Goal: Information Seeking & Learning: Find specific fact

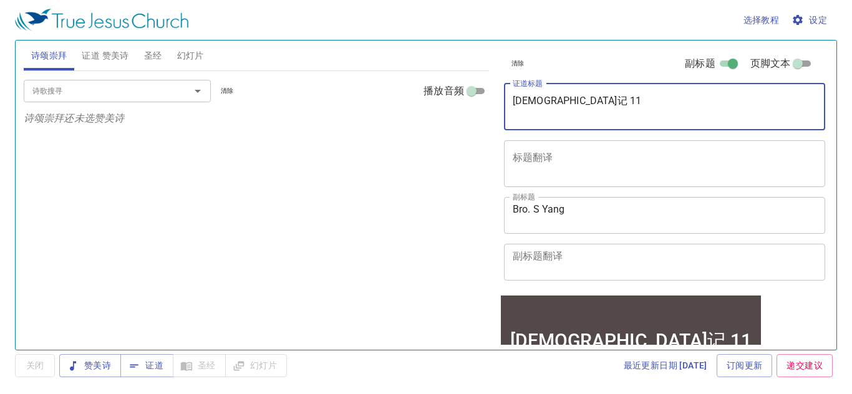
click at [597, 104] on textarea "约伯记 11" at bounding box center [664, 107] width 304 height 24
type textarea "[DEMOGRAPHIC_DATA]记 18"
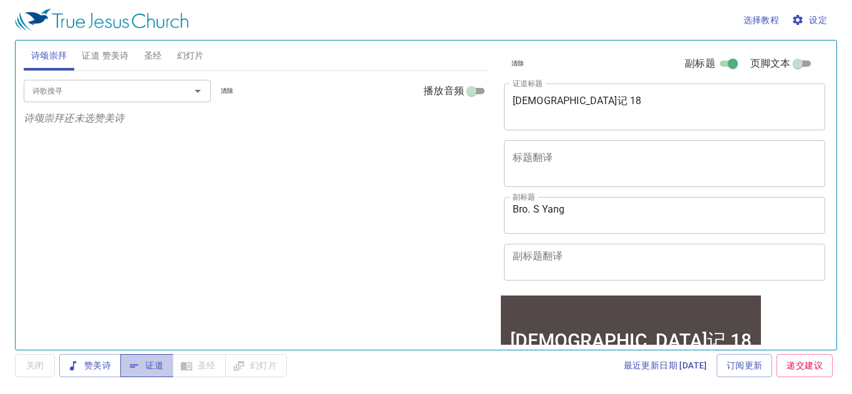
click at [156, 370] on span "证道" at bounding box center [146, 366] width 33 height 16
click at [820, 21] on span "设定" at bounding box center [810, 20] width 33 height 16
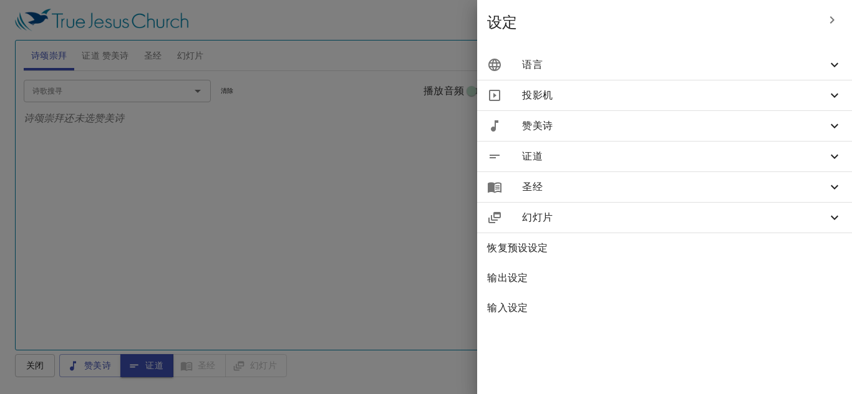
click at [778, 70] on span "语言" at bounding box center [674, 64] width 305 height 15
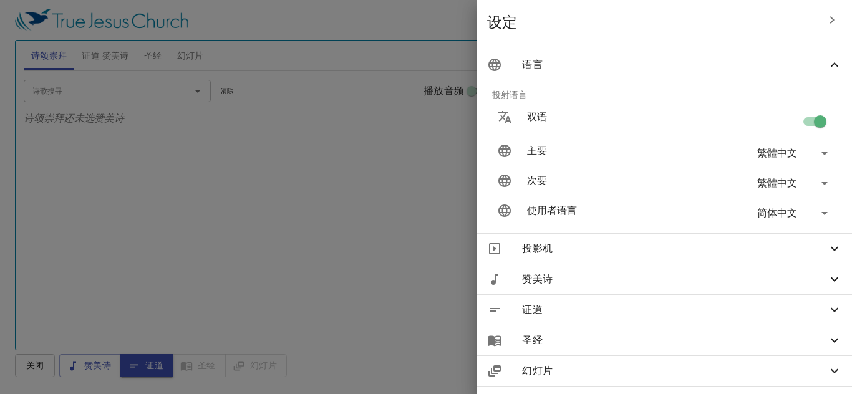
click at [805, 119] on input "checkbox" at bounding box center [819, 124] width 71 height 24
checkbox input "false"
click at [398, 24] on div at bounding box center [426, 197] width 852 height 394
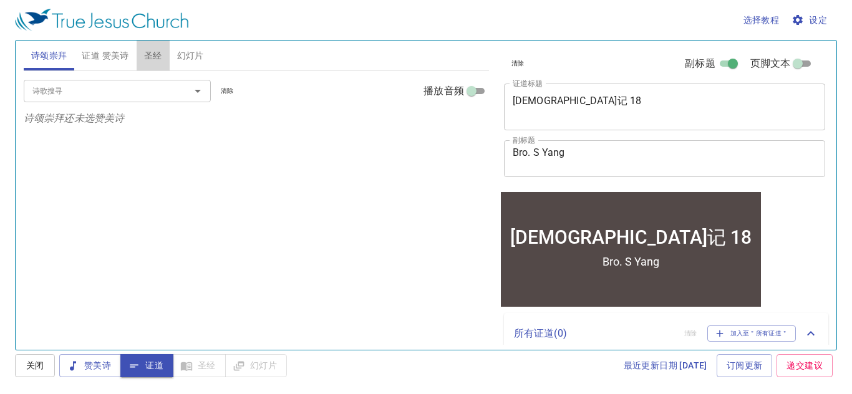
click at [154, 54] on span "圣经" at bounding box center [153, 56] width 18 height 16
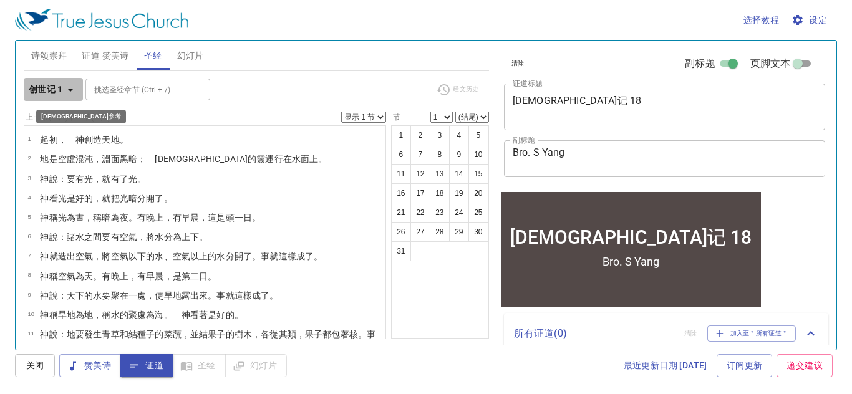
click at [73, 94] on icon "button" at bounding box center [70, 89] width 15 height 15
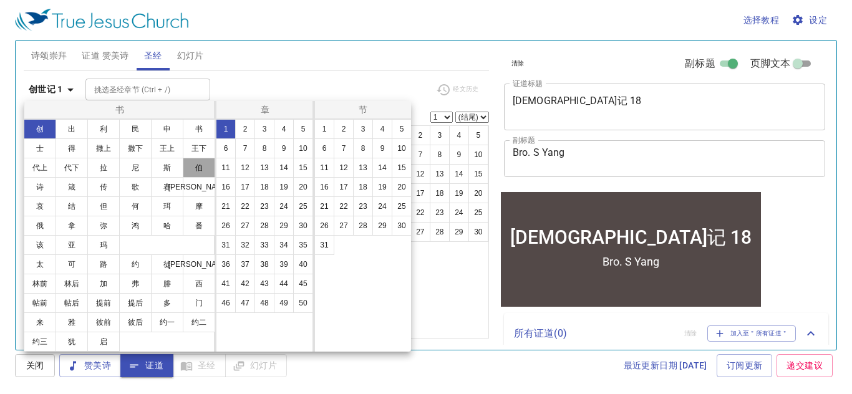
click at [203, 170] on button "伯" at bounding box center [199, 168] width 32 height 20
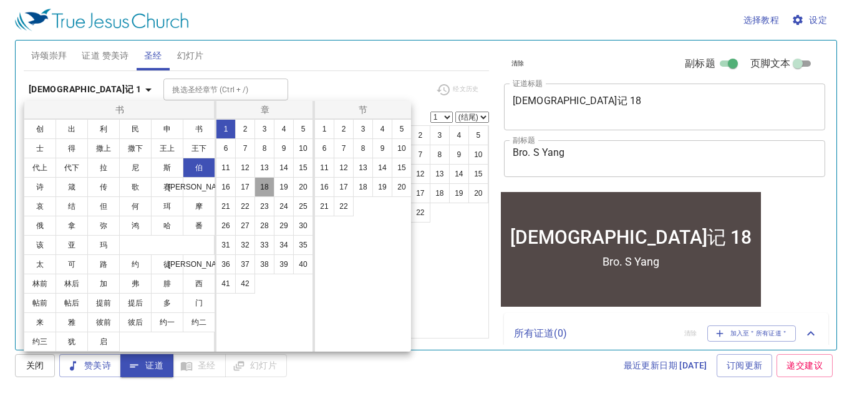
click at [272, 190] on button "18" at bounding box center [264, 187] width 20 height 20
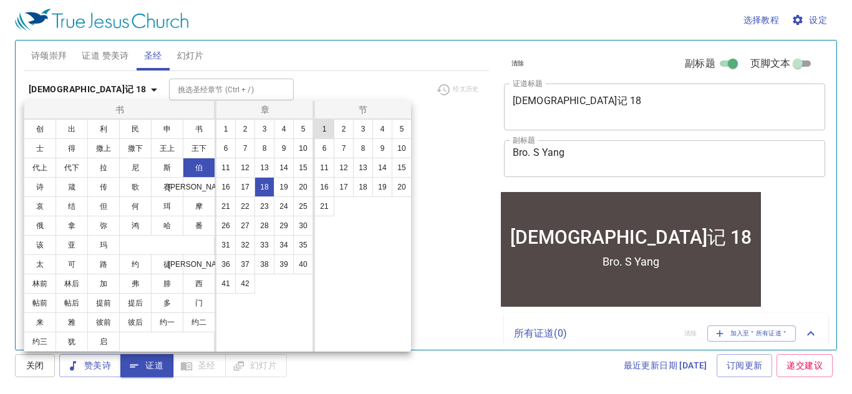
click at [323, 131] on button "1" at bounding box center [324, 129] width 20 height 20
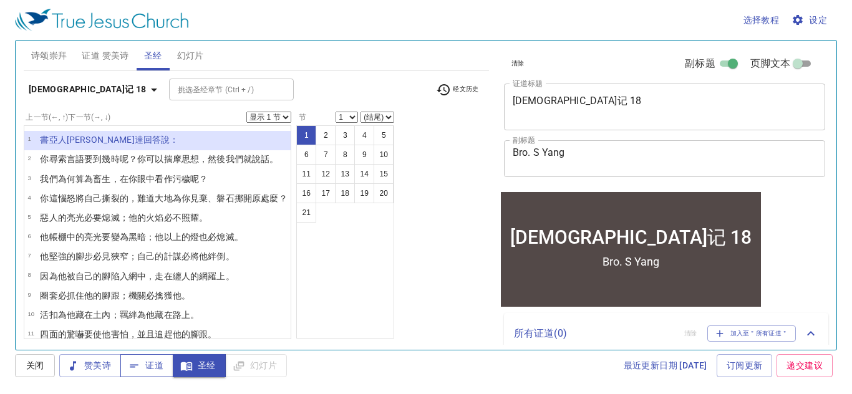
click at [158, 367] on span "证道" at bounding box center [146, 366] width 33 height 16
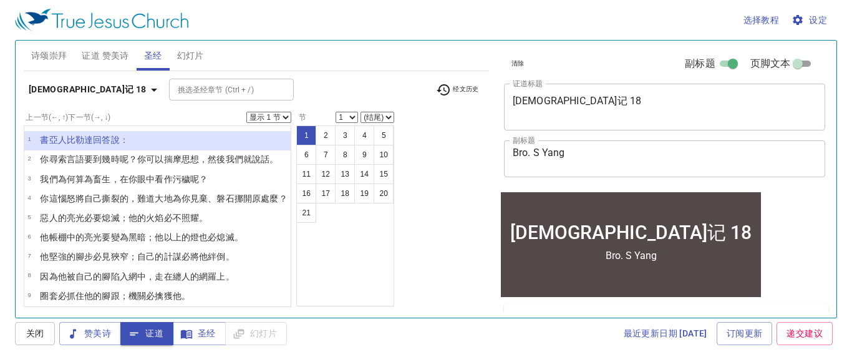
click at [312, 133] on button "1" at bounding box center [306, 135] width 20 height 20
click at [225, 135] on li "1 書亞人 比勒達 回答 說 ：" at bounding box center [157, 140] width 266 height 19
click at [284, 118] on select "显示 1 节 显示 2 节 显示 3 节 显示 4 节 显示 5 节" at bounding box center [268, 117] width 45 height 11
select select "3"
click at [249, 112] on select "显示 1 节 显示 2 节 显示 3 节 显示 4 节 显示 5 节" at bounding box center [268, 117] width 45 height 11
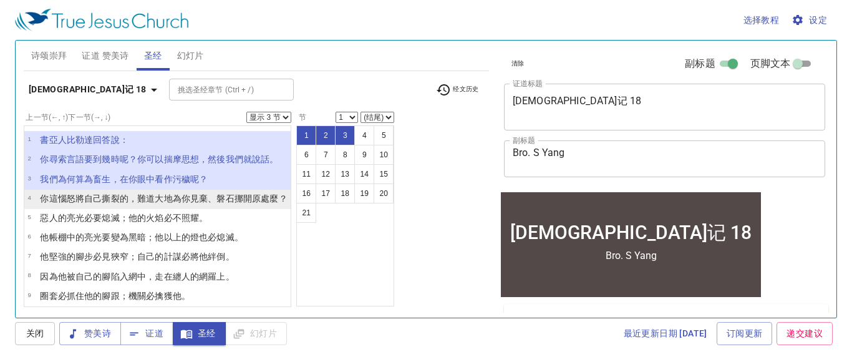
click at [180, 201] on wh776 "為你見棄 、磐石 挪開 原處 麼？" at bounding box center [230, 198] width 115 height 10
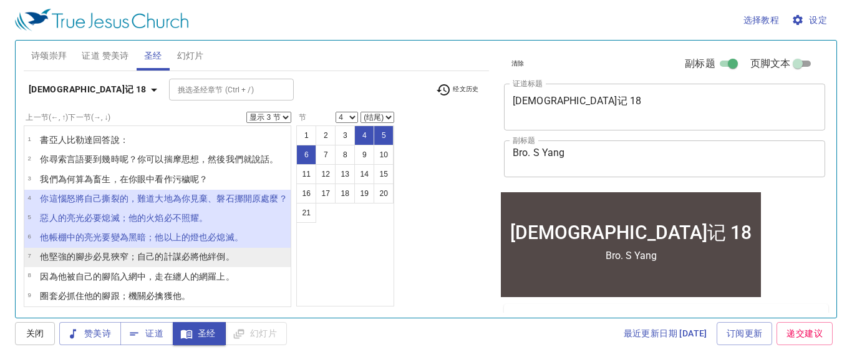
click at [171, 264] on td "他堅強的 腳步 必見狹窄 ；自己的計謀 必將他絆倒 。" at bounding box center [137, 257] width 194 height 14
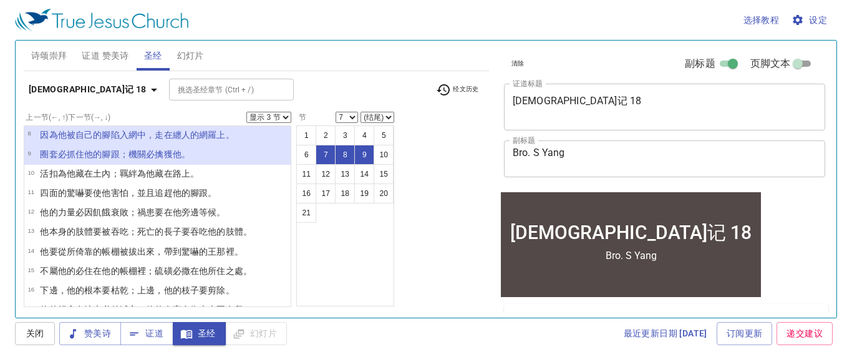
scroll to position [142, 0]
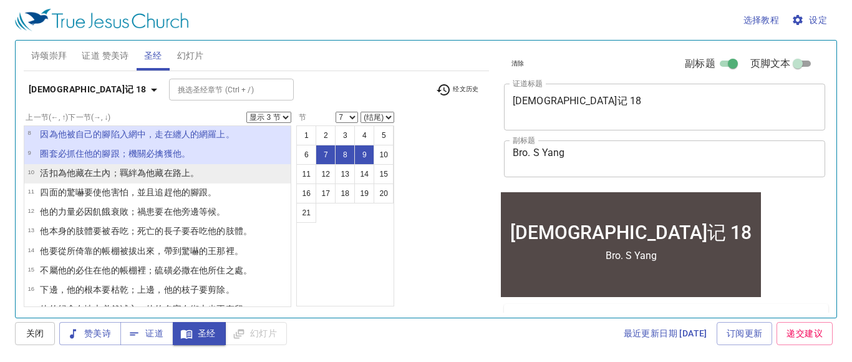
click at [179, 171] on wh4434 "為他藏在路上 。" at bounding box center [168, 173] width 62 height 10
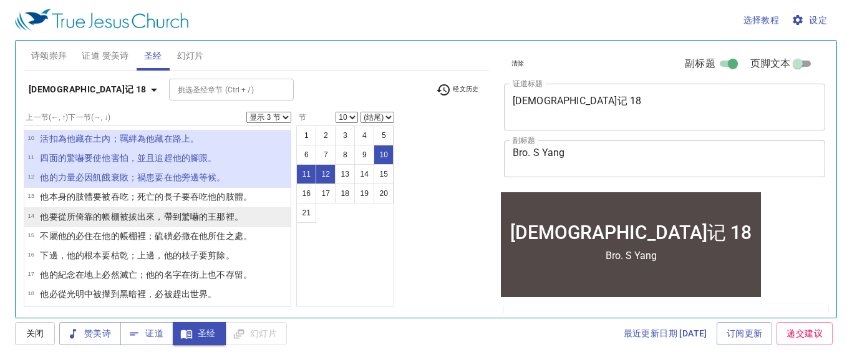
scroll to position [178, 0]
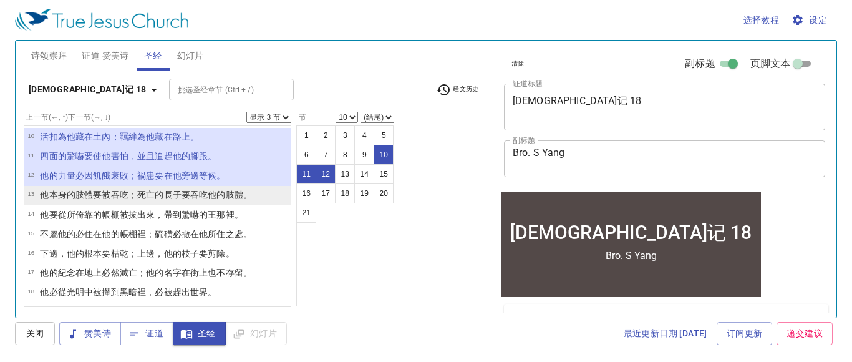
click at [203, 198] on wh1060 "要吞吃 他的肢體 。" at bounding box center [216, 195] width 70 height 10
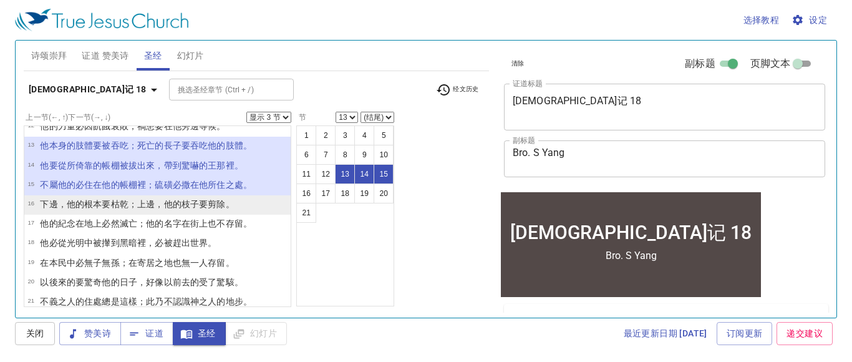
scroll to position [226, 0]
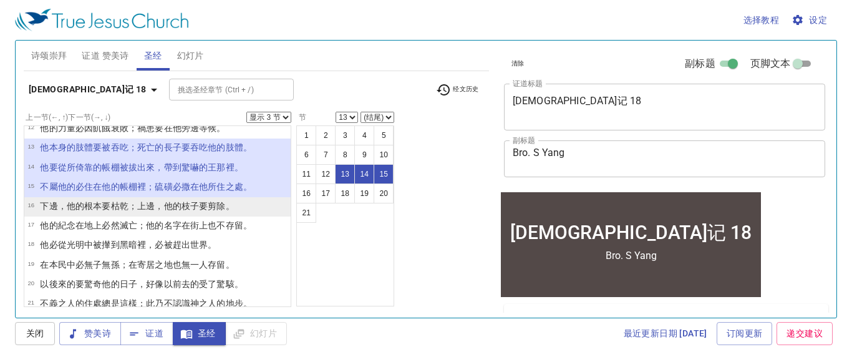
click at [166, 211] on p "下邊，他的根本 要枯乾 ；上邊 ，他的枝子 要剪除 。" at bounding box center [137, 205] width 194 height 12
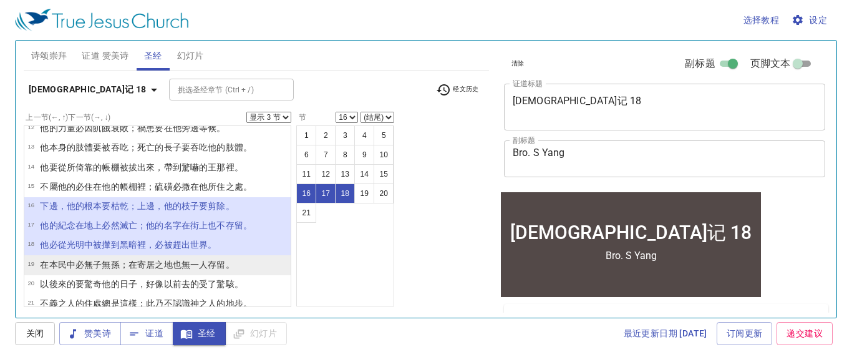
click at [205, 269] on wh4033 "也無一人存留 。" at bounding box center [204, 264] width 62 height 10
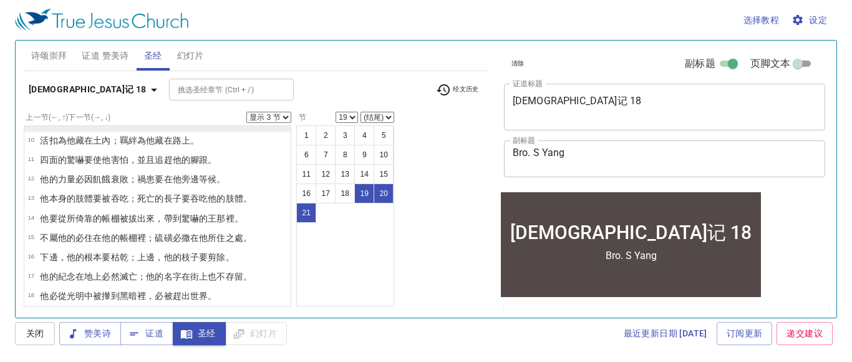
scroll to position [0, 0]
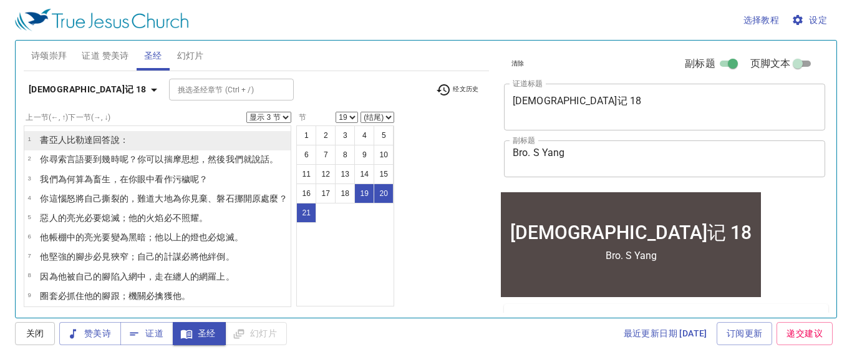
click at [168, 139] on li "1 書亞人 比勒達 回答 說 ：" at bounding box center [157, 140] width 266 height 19
select select "1"
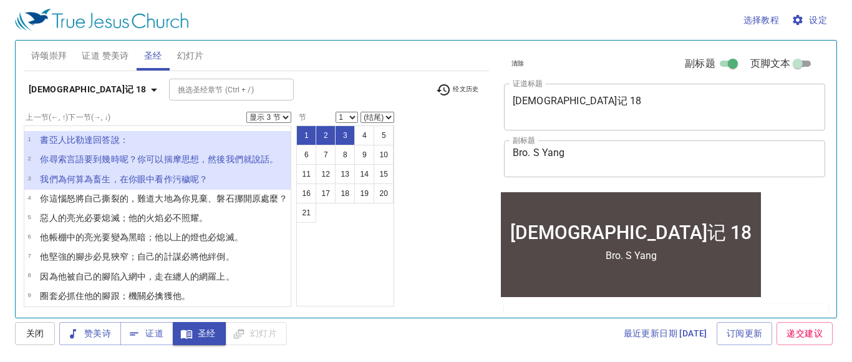
click at [282, 116] on select "显示 1 节 显示 2 节 显示 3 节 显示 4 节 显示 5 节" at bounding box center [268, 117] width 45 height 11
select select "1"
click at [249, 112] on select "显示 1 节 显示 2 节 显示 3 节 显示 4 节 显示 5 节" at bounding box center [268, 117] width 45 height 11
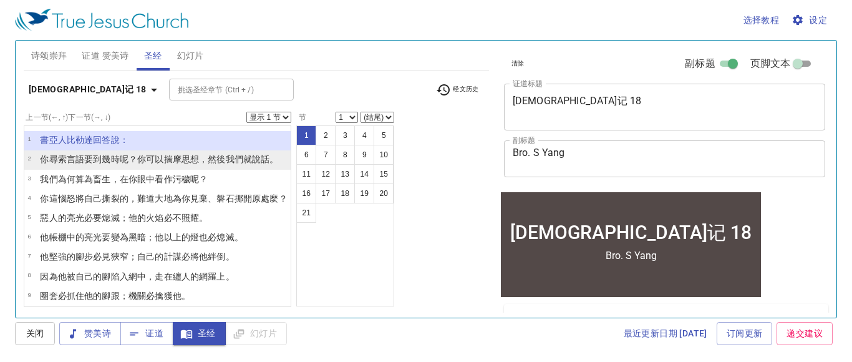
click at [266, 155] on wh310 "我們就說話 。" at bounding box center [252, 159] width 53 height 10
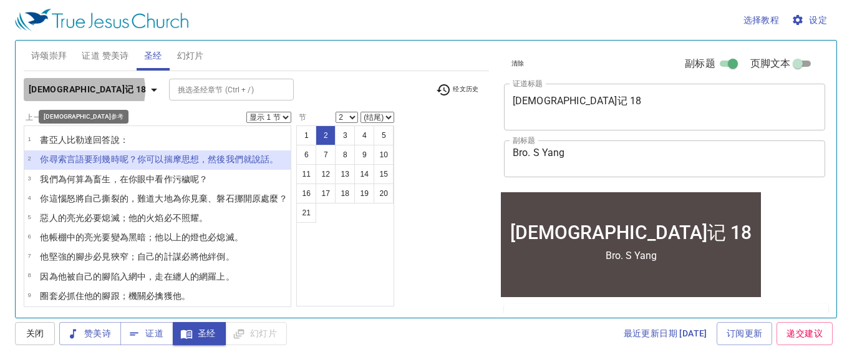
click at [84, 90] on button "[DEMOGRAPHIC_DATA]记 18" at bounding box center [95, 89] width 143 height 23
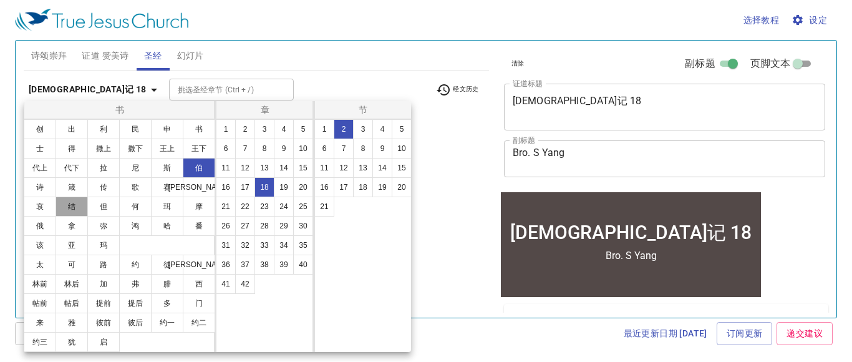
click at [75, 208] on button "结" at bounding box center [71, 206] width 32 height 20
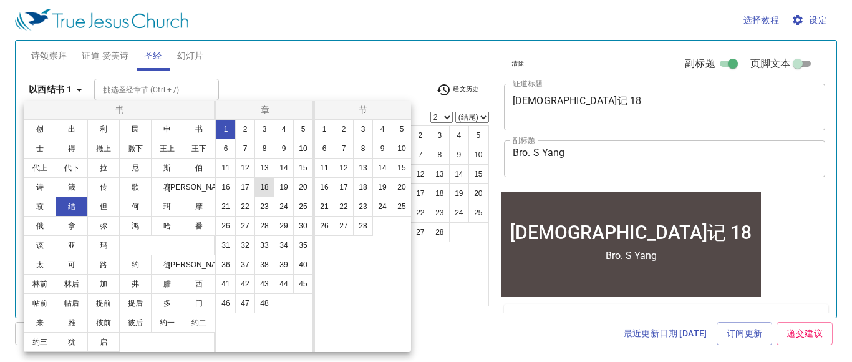
click at [264, 192] on button "18" at bounding box center [264, 187] width 20 height 20
click at [343, 229] on button "27" at bounding box center [344, 226] width 20 height 20
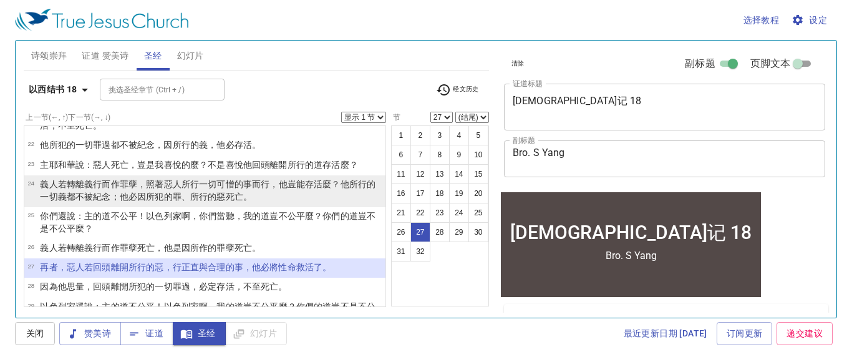
scroll to position [569, 0]
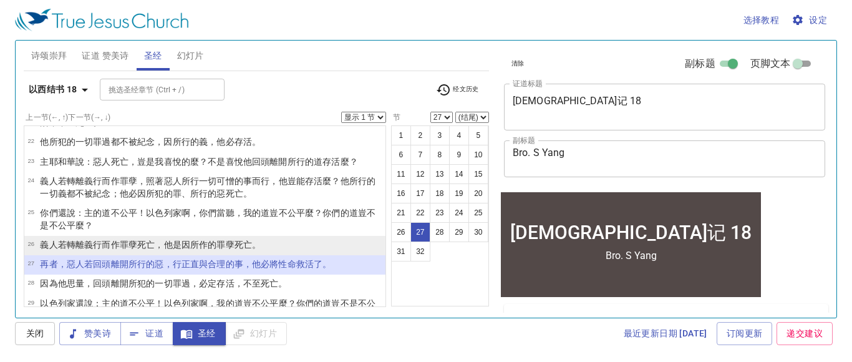
click at [223, 246] on wh6213 "的罪孽 死亡 。" at bounding box center [234, 244] width 53 height 10
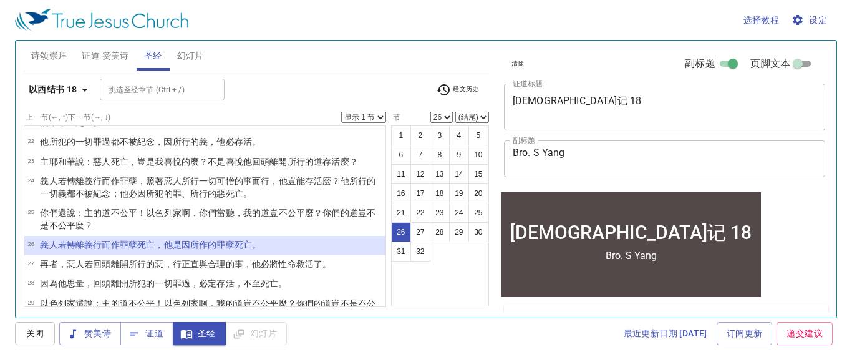
click at [466, 88] on span "经文历史" at bounding box center [457, 89] width 43 height 15
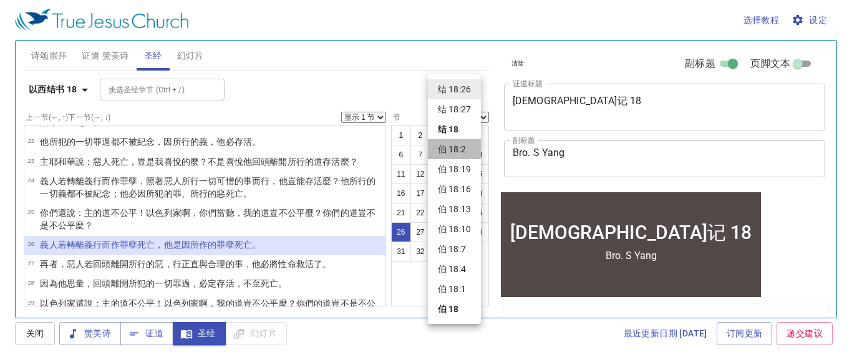
click at [463, 148] on li "伯 18:2" at bounding box center [454, 149] width 53 height 20
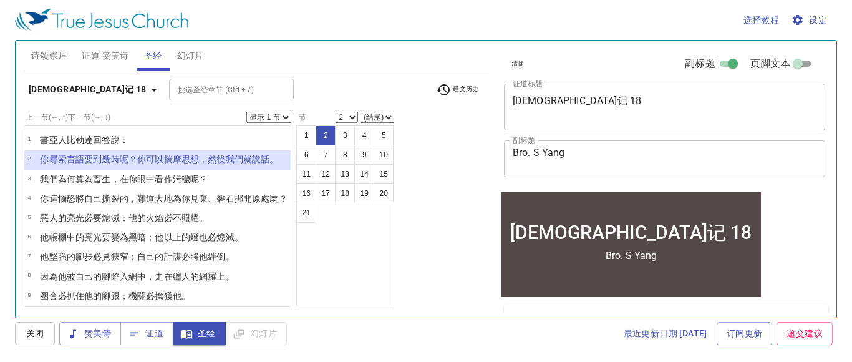
scroll to position [0, 0]
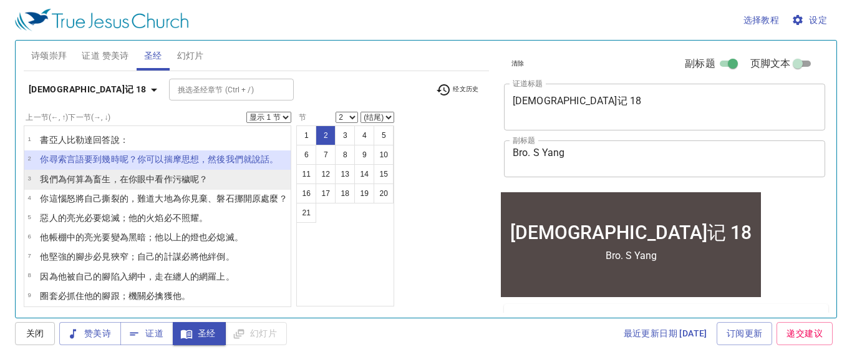
click at [199, 182] on wh2933 "呢？" at bounding box center [198, 179] width 17 height 10
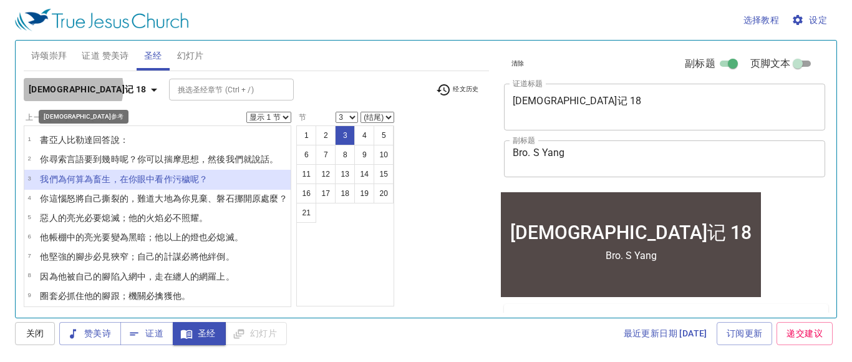
click at [147, 89] on icon "button" at bounding box center [154, 89] width 15 height 15
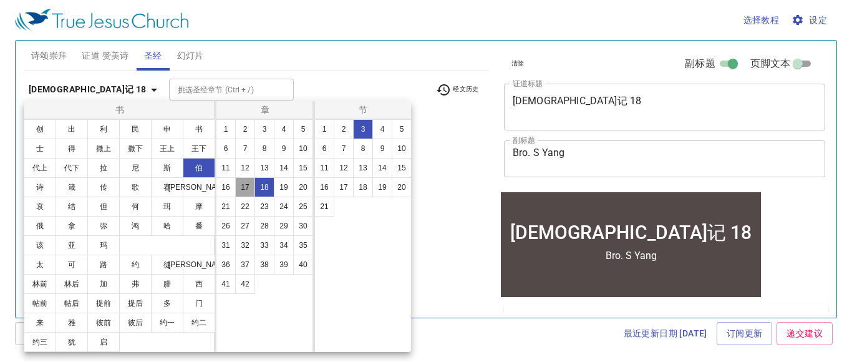
click at [247, 184] on button "17" at bounding box center [245, 187] width 20 height 20
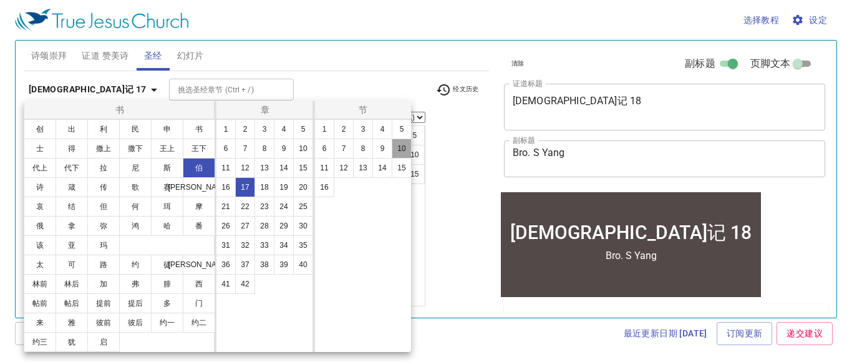
click at [401, 154] on button "10" at bounding box center [402, 148] width 20 height 20
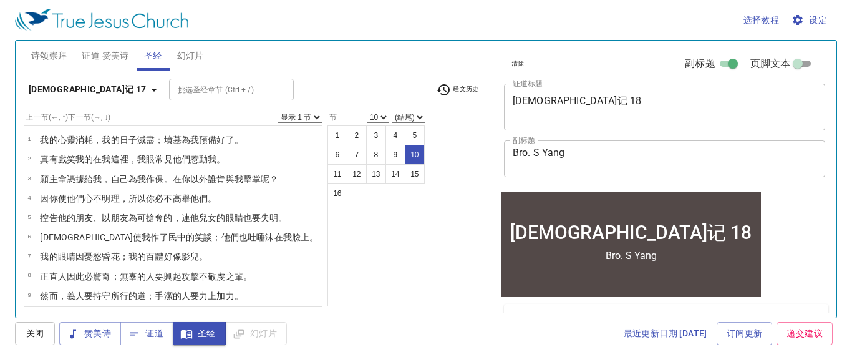
scroll to position [1, 0]
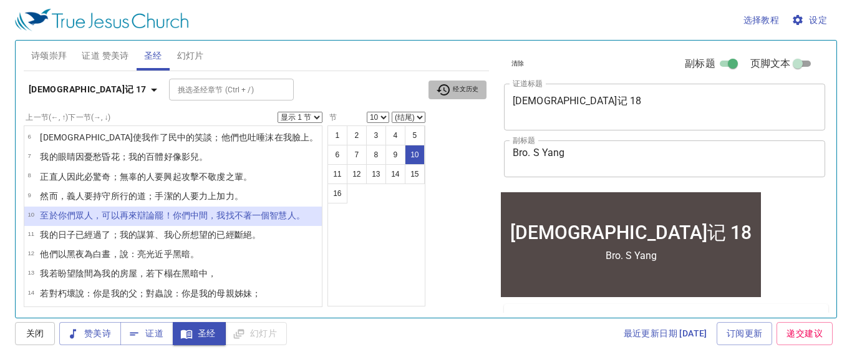
click at [460, 88] on span "经文历史" at bounding box center [457, 89] width 43 height 15
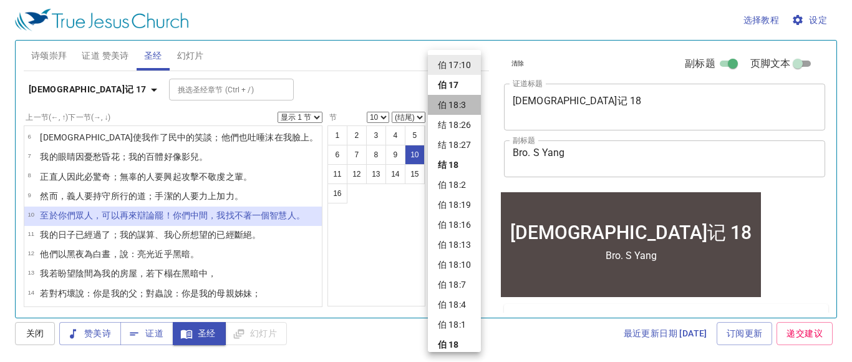
click at [459, 106] on li "伯 18:3" at bounding box center [454, 105] width 53 height 20
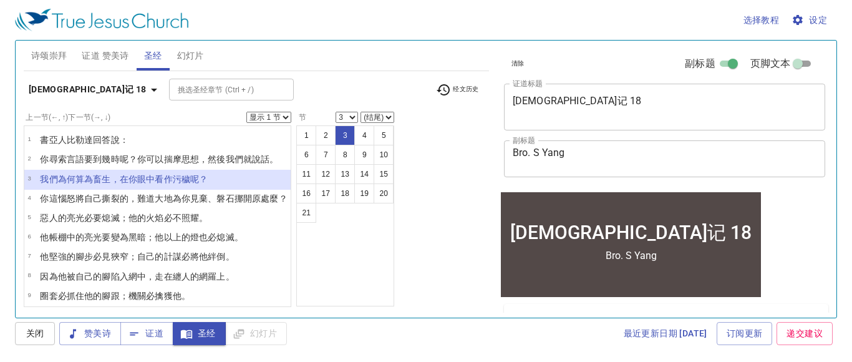
scroll to position [0, 0]
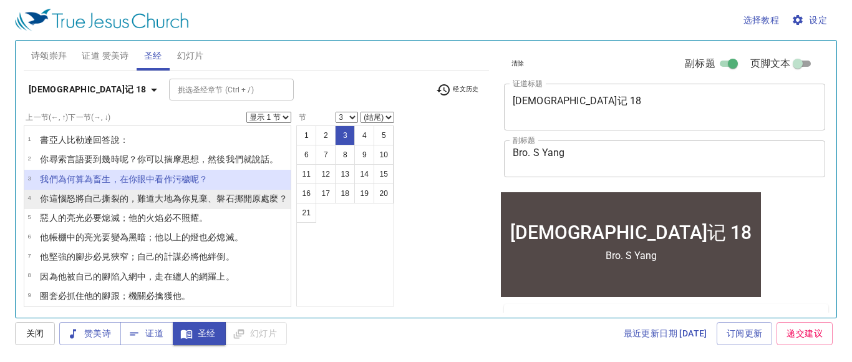
click at [231, 198] on wh5800 "、磐石 挪開 原處 麼？" at bounding box center [247, 198] width 79 height 10
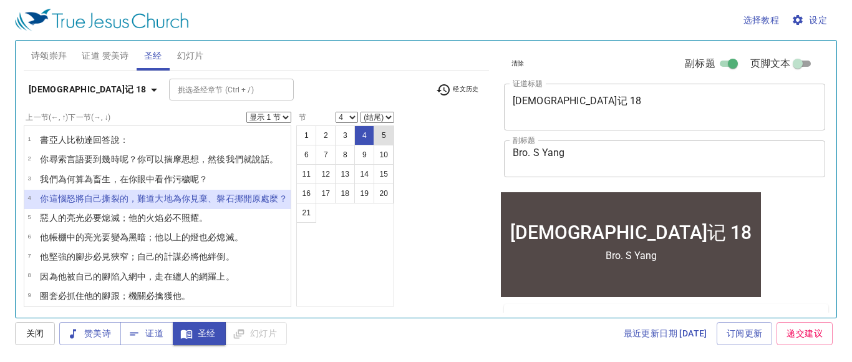
click at [388, 135] on button "5" at bounding box center [383, 135] width 20 height 20
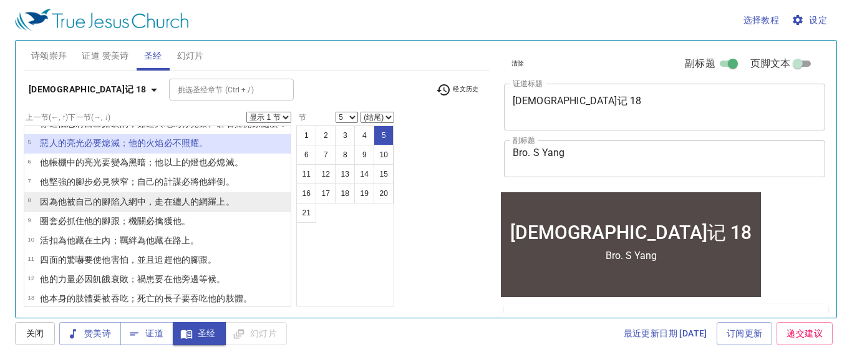
scroll to position [77, 0]
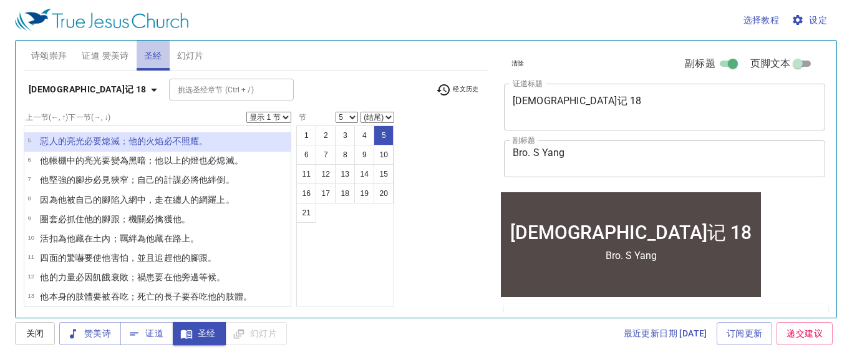
click at [151, 64] on button "圣经" at bounding box center [153, 56] width 33 height 30
click at [147, 90] on icon "button" at bounding box center [154, 89] width 15 height 15
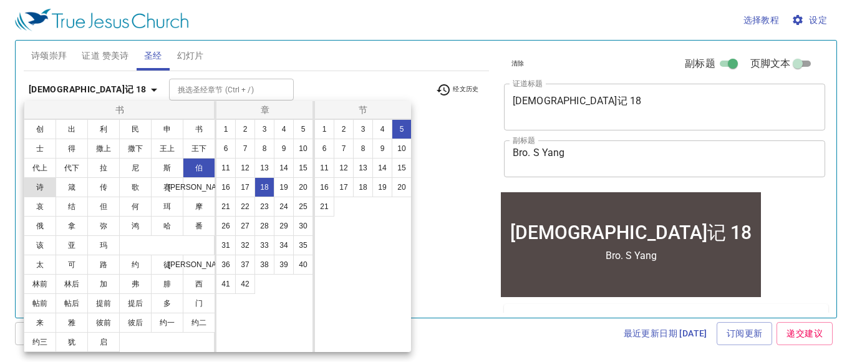
click at [37, 191] on button "诗" at bounding box center [40, 187] width 32 height 20
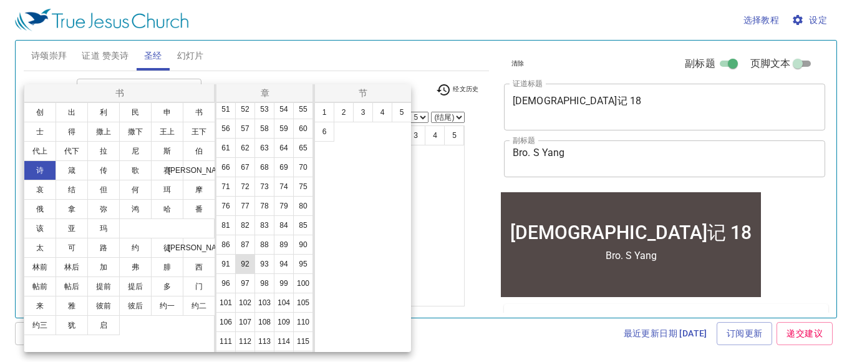
scroll to position [331, 0]
click at [283, 224] on button "119" at bounding box center [284, 226] width 20 height 20
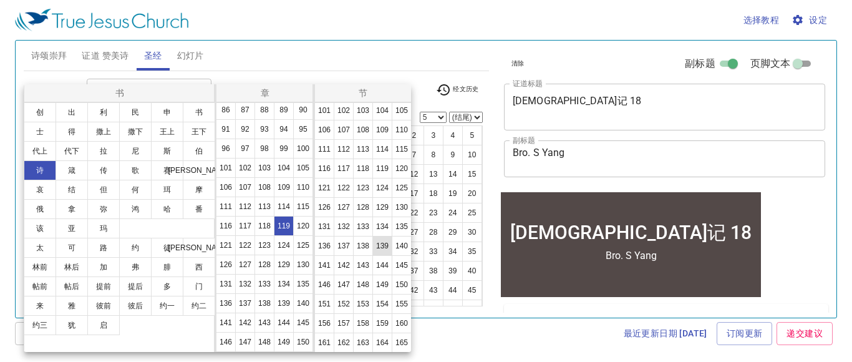
scroll to position [386, 0]
click at [406, 115] on button "105" at bounding box center [402, 113] width 20 height 20
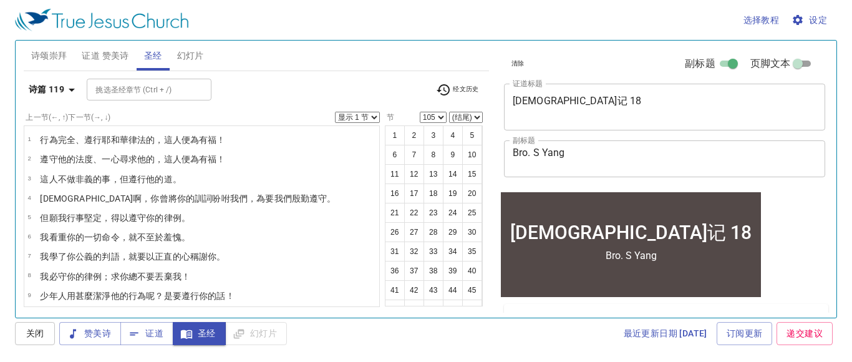
scroll to position [1, 0]
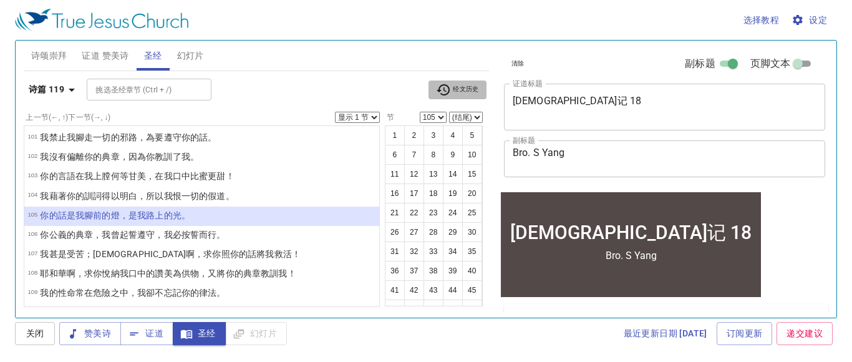
click at [473, 85] on span "经文历史" at bounding box center [457, 89] width 43 height 15
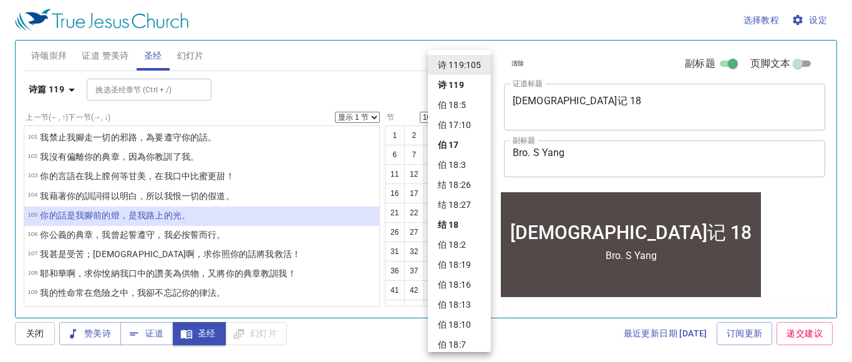
click at [470, 110] on li "伯 18:5" at bounding box center [459, 105] width 63 height 20
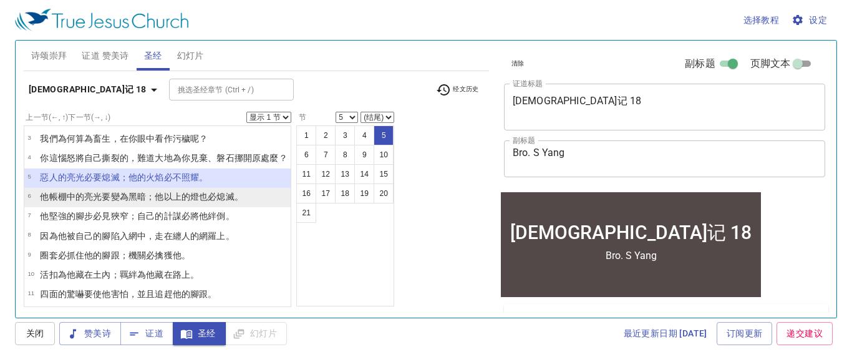
scroll to position [50, 0]
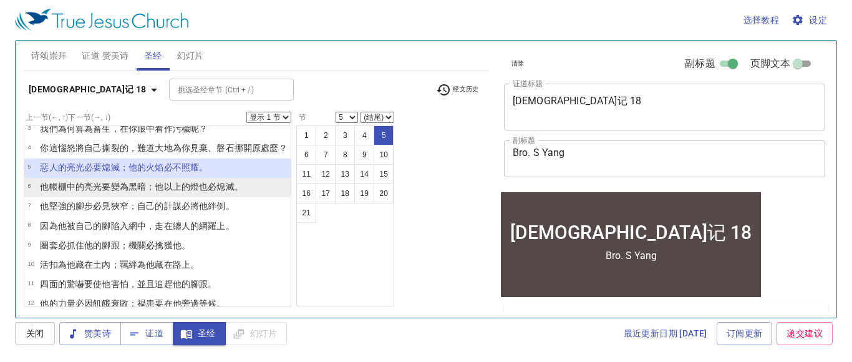
click at [168, 191] on p "他帳棚 中的亮光 要變為黑暗 ；他以上的燈 也必熄滅 。" at bounding box center [141, 186] width 203 height 12
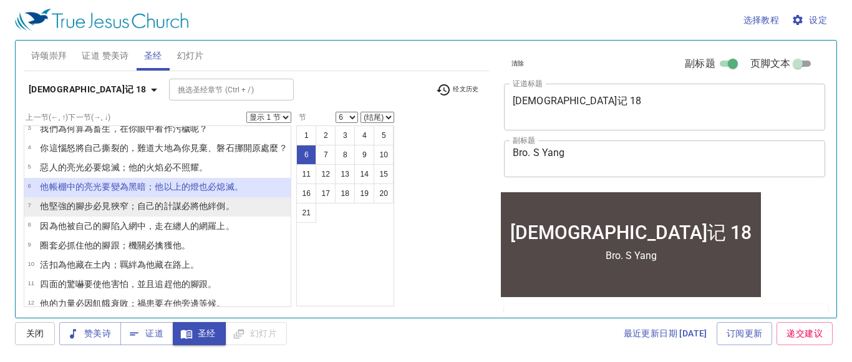
click at [171, 201] on wh3334 "；自己的計謀 必將他絆倒 。" at bounding box center [181, 206] width 106 height 10
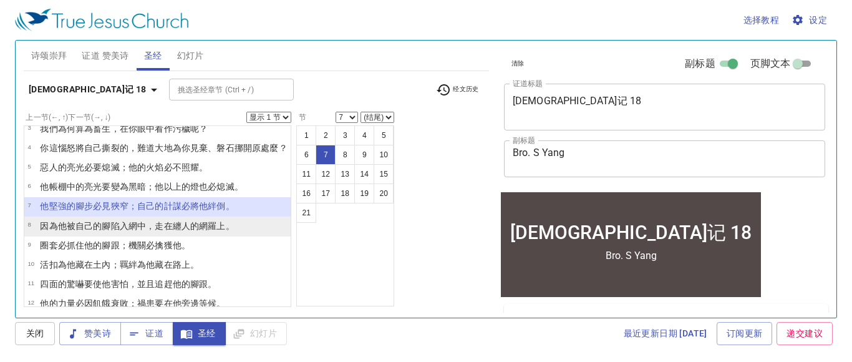
click at [173, 225] on wh1980 "纏人的網羅 上。" at bounding box center [204, 226] width 62 height 10
select select "8"
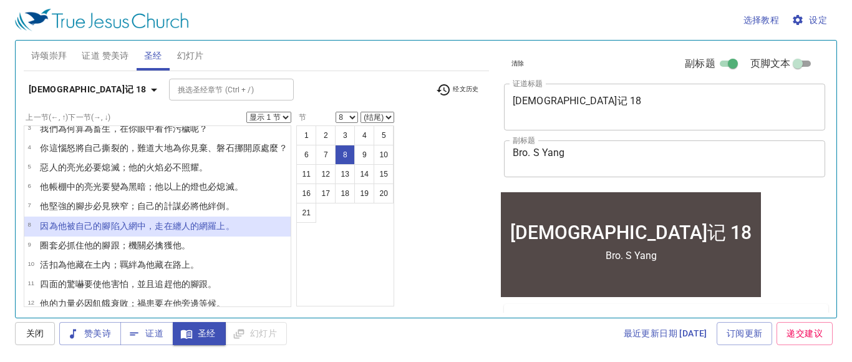
click at [287, 115] on select "显示 1 节 显示 2 节 显示 3 节 显示 4 节 显示 5 节" at bounding box center [268, 117] width 45 height 11
click at [249, 112] on select "显示 1 节 显示 2 节 显示 3 节 显示 4 节 显示 5 节" at bounding box center [268, 117] width 45 height 11
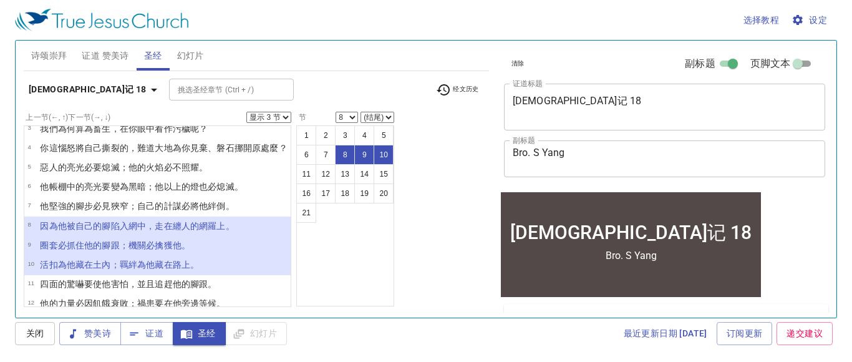
click at [287, 119] on select "显示 1 节 显示 2 节 显示 3 节 显示 4 节 显示 5 节" at bounding box center [268, 117] width 45 height 11
select select "4"
click at [249, 112] on select "显示 1 节 显示 2 节 显示 3 节 显示 4 节 显示 5 节" at bounding box center [268, 117] width 45 height 11
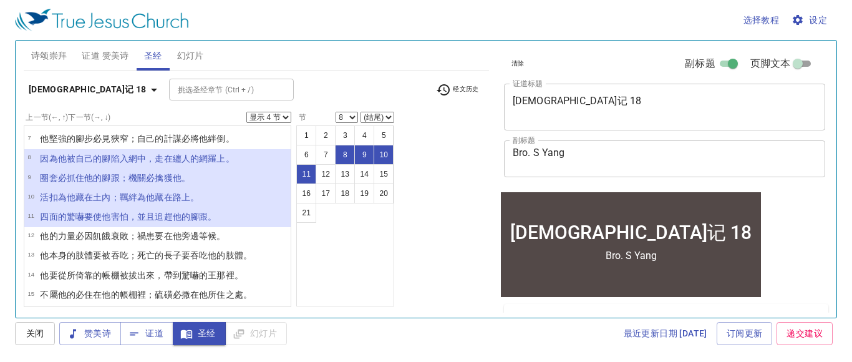
scroll to position [119, 0]
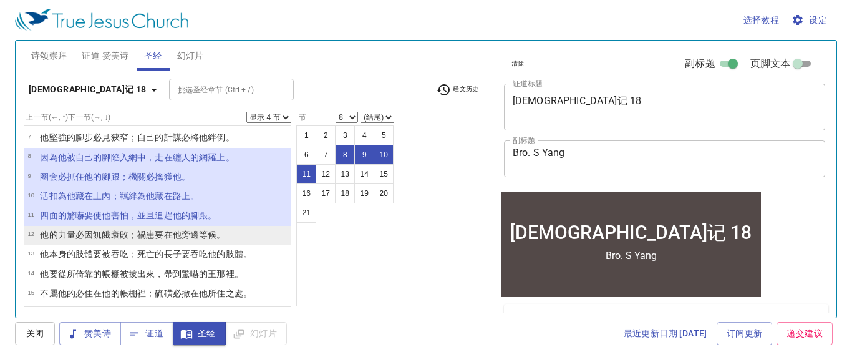
drag, startPoint x: 195, startPoint y: 239, endPoint x: 220, endPoint y: 223, distance: 29.4
click at [196, 239] on wh343 "要在他旁邊 等候 。" at bounding box center [190, 234] width 70 height 10
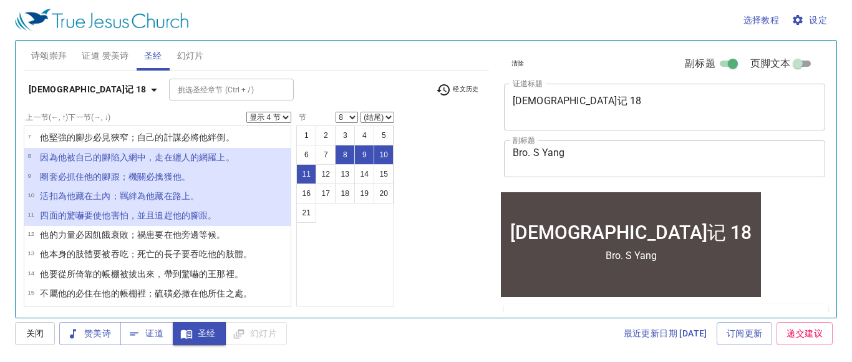
select select "12"
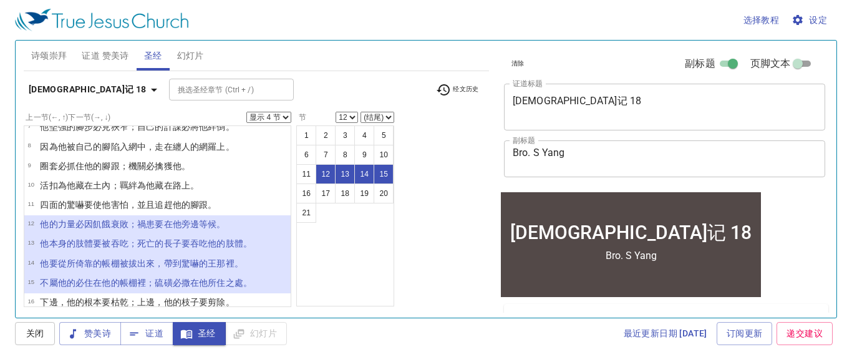
scroll to position [132, 0]
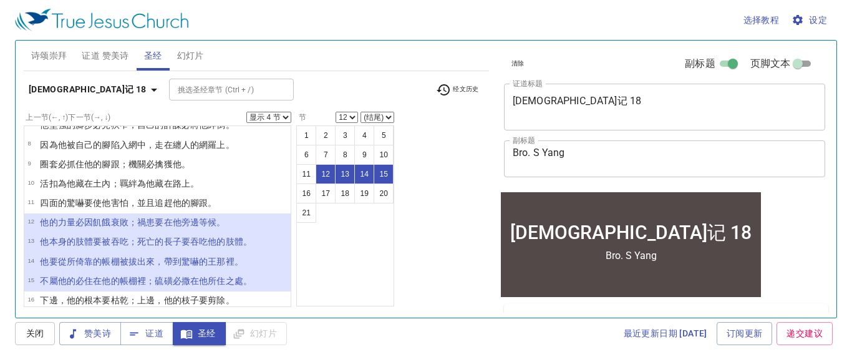
click at [289, 115] on select "显示 1 节 显示 2 节 显示 3 节 显示 4 节 显示 5 节" at bounding box center [268, 117] width 45 height 11
select select "3"
click at [249, 112] on select "显示 1 节 显示 2 节 显示 3 节 显示 4 节 显示 5 节" at bounding box center [268, 117] width 45 height 11
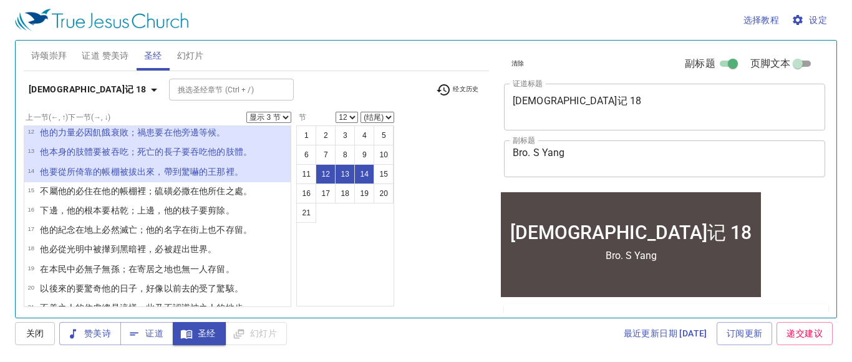
scroll to position [223, 0]
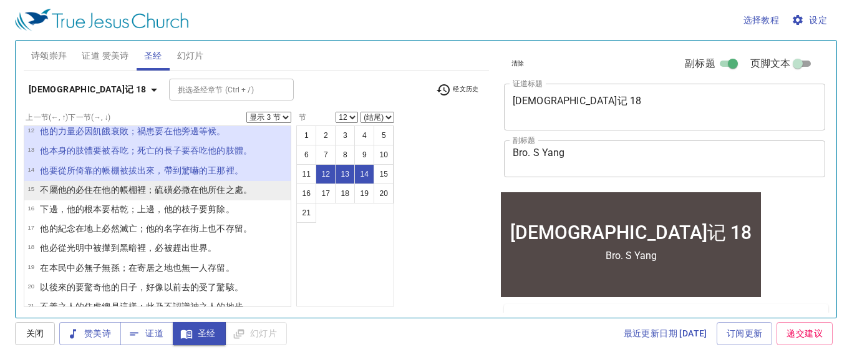
click at [144, 186] on wh168 "裡；硫磺 必撒在 他所住之處 。" at bounding box center [194, 190] width 115 height 10
select select "15"
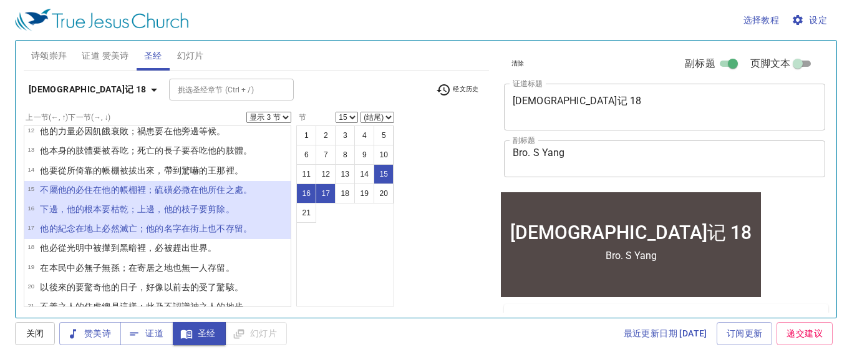
click at [286, 116] on select "显示 1 节 显示 2 节 显示 3 节 显示 4 节 显示 5 节" at bounding box center [268, 117] width 45 height 11
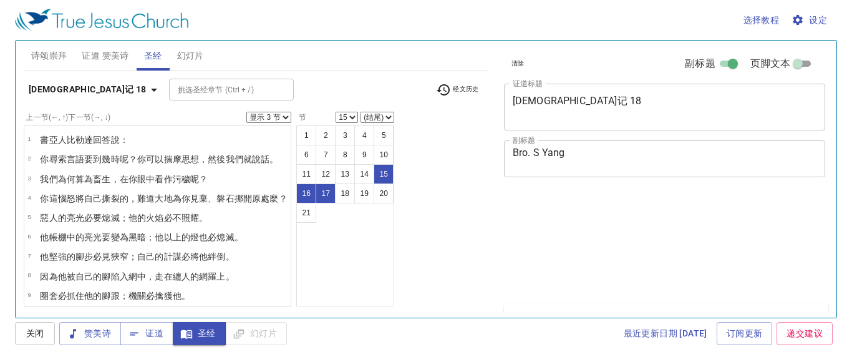
select select "3"
select select "15"
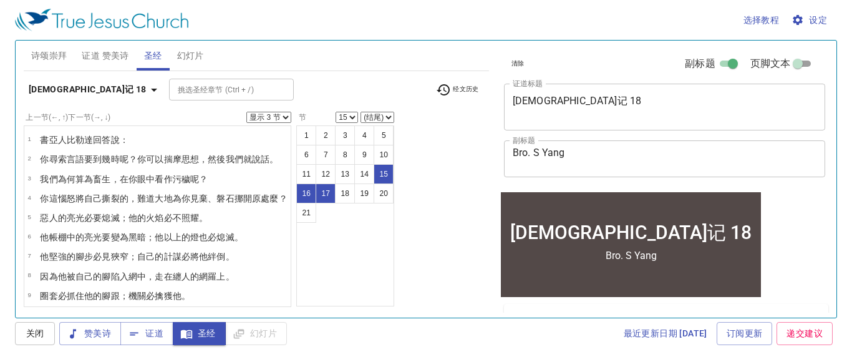
click at [331, 80] on div "挑选圣经章节 (Ctrl + /) 挑选圣经章节 (Ctrl + /)" at bounding box center [297, 90] width 257 height 22
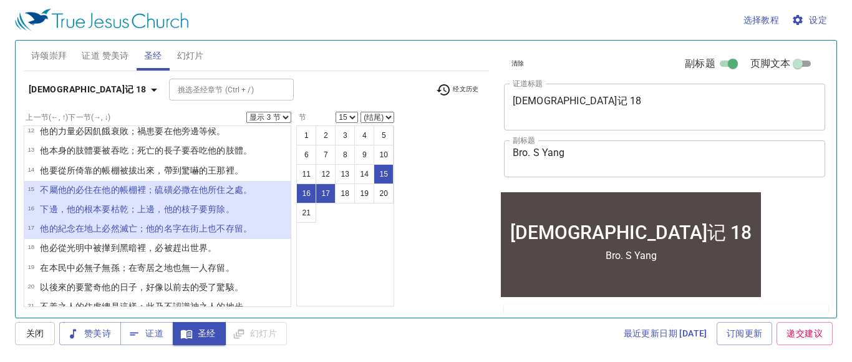
click at [284, 116] on select "显示 1 节 显示 2 节 显示 3 节 显示 4 节 显示 5 节" at bounding box center [268, 117] width 45 height 11
click at [249, 112] on select "显示 1 节 显示 2 节 显示 3 节 显示 4 节 显示 5 节" at bounding box center [268, 117] width 45 height 11
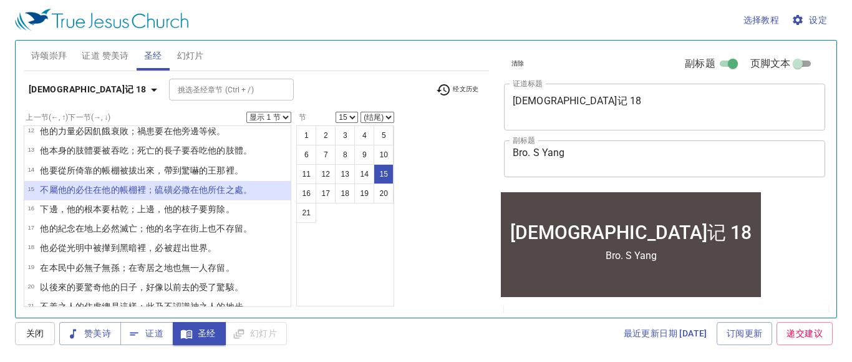
click at [282, 120] on select "显示 1 节 显示 2 节 显示 3 节 显示 4 节 显示 5 节" at bounding box center [268, 117] width 45 height 11
click at [249, 112] on select "显示 1 节 显示 2 节 显示 3 节 显示 4 节 显示 5 节" at bounding box center [268, 117] width 45 height 11
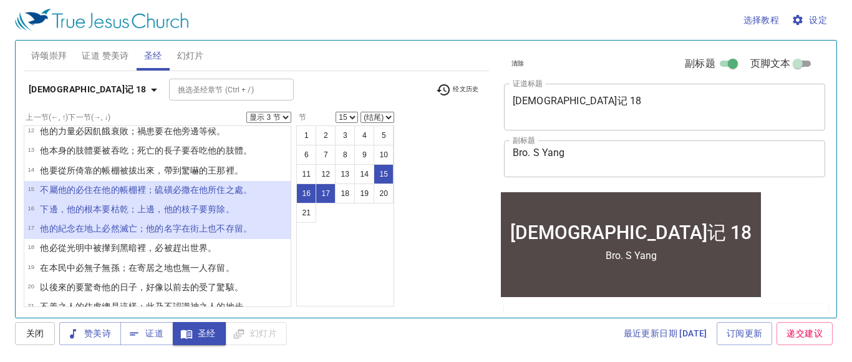
click at [284, 112] on select "显示 1 节 显示 2 节 显示 3 节 显示 4 节 显示 5 节" at bounding box center [268, 117] width 45 height 11
select select "4"
click at [249, 112] on select "显示 1 节 显示 2 节 显示 3 节 显示 4 节 显示 5 节" at bounding box center [268, 117] width 45 height 11
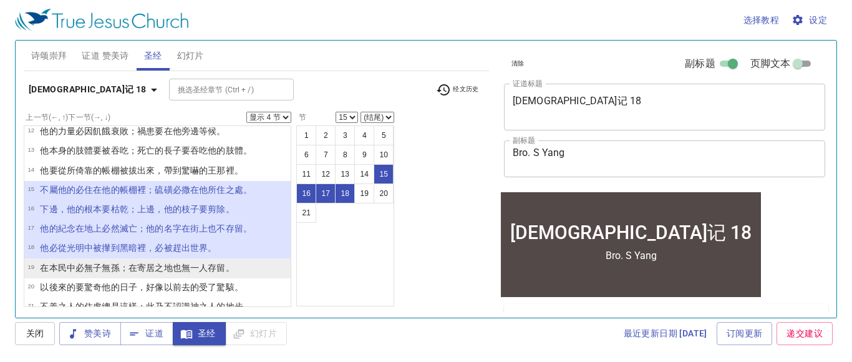
click at [204, 271] on wh4033 "也無一人存留 。" at bounding box center [204, 267] width 62 height 10
select select "19"
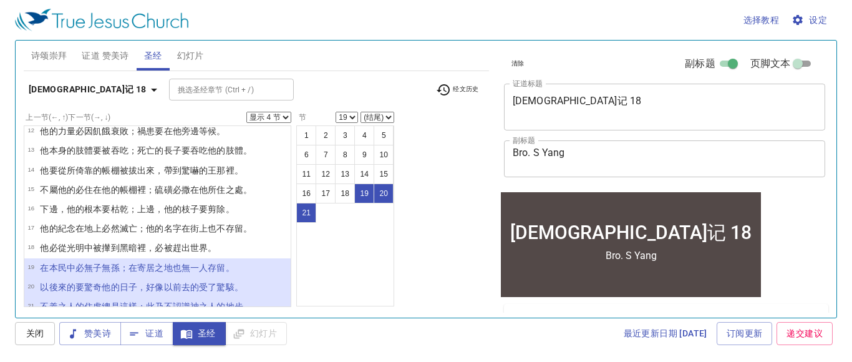
click at [270, 114] on select "显示 1 节 显示 2 节 显示 3 节 显示 4 节 显示 5 节" at bounding box center [268, 117] width 45 height 11
select select "1"
click at [249, 112] on select "显示 1 节 显示 2 节 显示 3 节 显示 4 节 显示 5 节" at bounding box center [268, 117] width 45 height 11
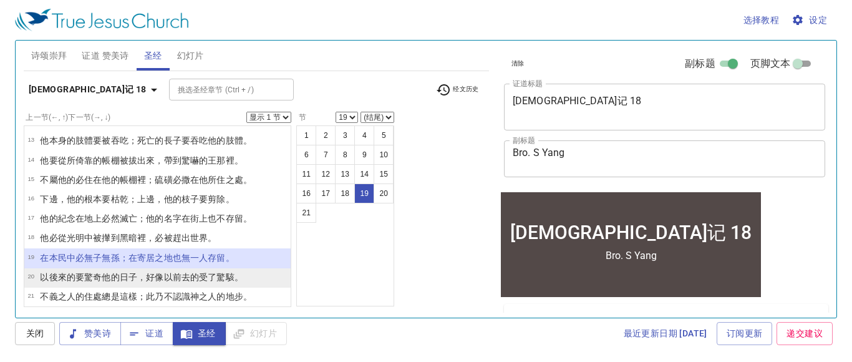
scroll to position [238, 0]
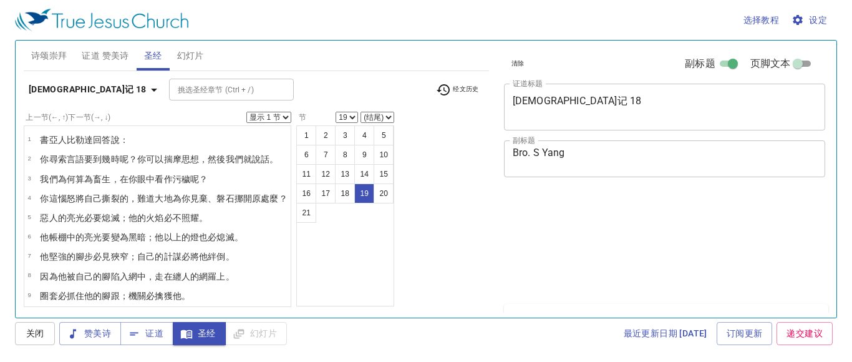
select select "19"
select select "2"
select select "20"
select select "2"
select select "20"
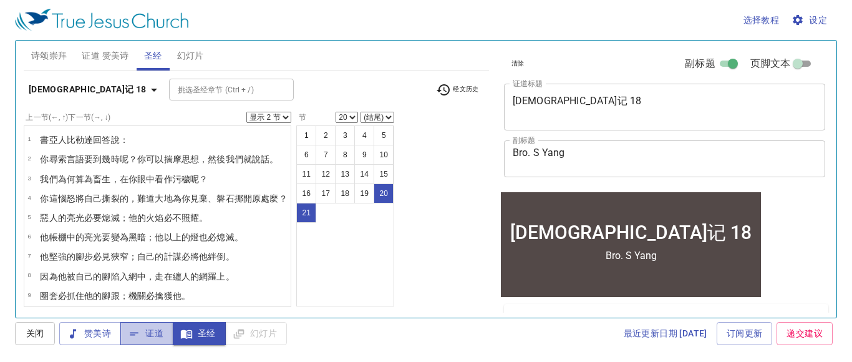
click at [147, 329] on span "证道" at bounding box center [146, 333] width 33 height 16
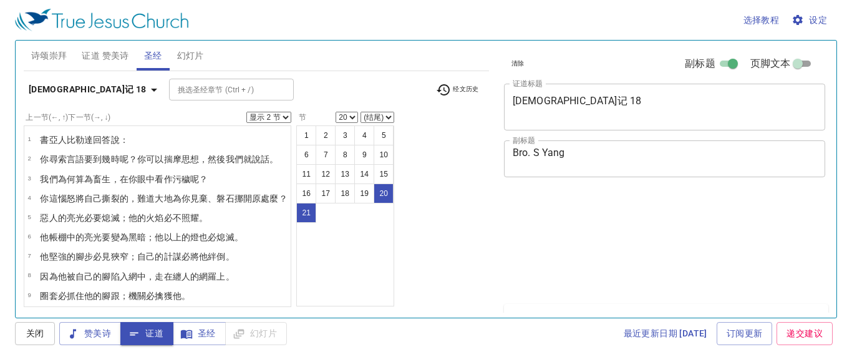
select select "2"
select select "20"
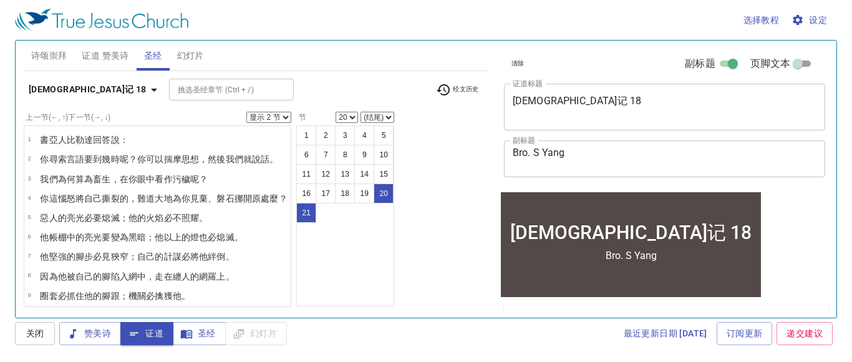
click at [147, 90] on icon "button" at bounding box center [154, 89] width 15 height 15
click at [76, 91] on div "书 创 出 利 民 [PERSON_NAME] 得 撒上 撒下 王上 王下 代上 代下 拉 尼 斯 伯 诗 箴 传 歌 赛 耶 哀 结 但 [PERSON_N…" at bounding box center [426, 181] width 852 height 362
click at [147, 90] on icon "button" at bounding box center [154, 89] width 15 height 15
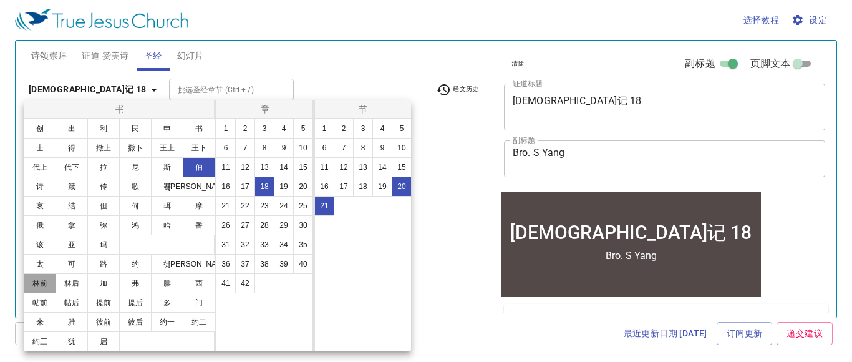
click at [37, 284] on button "林前" at bounding box center [40, 283] width 32 height 20
select select "1"
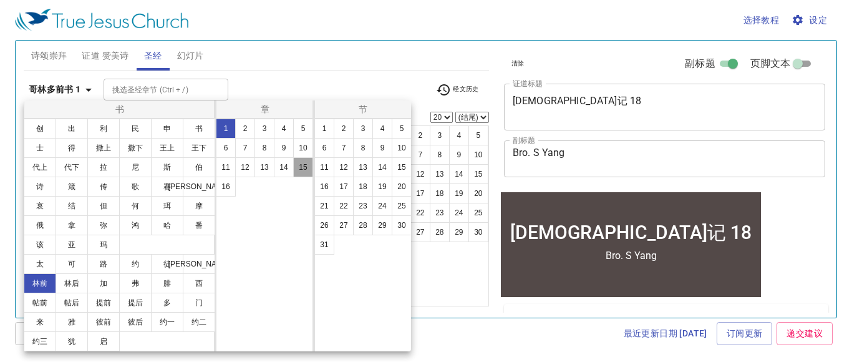
click at [300, 166] on button "15" at bounding box center [303, 167] width 20 height 20
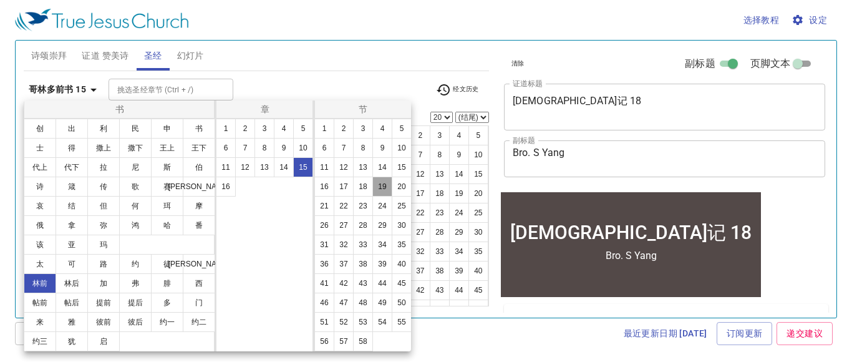
click at [380, 189] on button "19" at bounding box center [382, 186] width 20 height 20
select select "19"
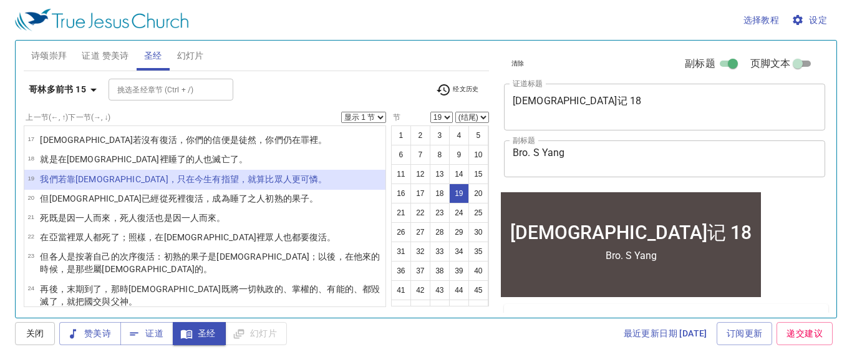
scroll to position [397, 0]
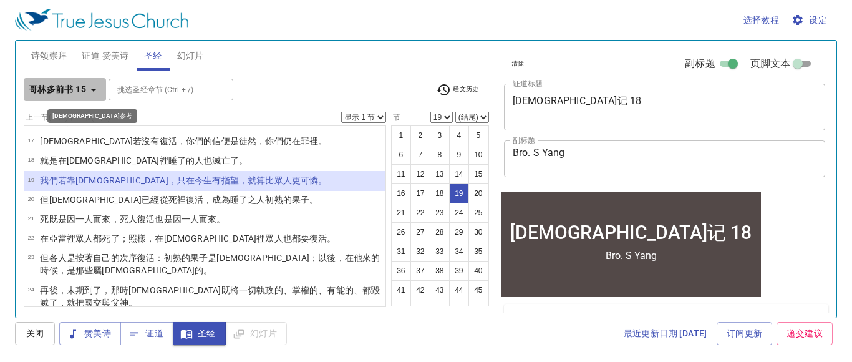
click at [93, 91] on icon "button" at bounding box center [93, 89] width 15 height 15
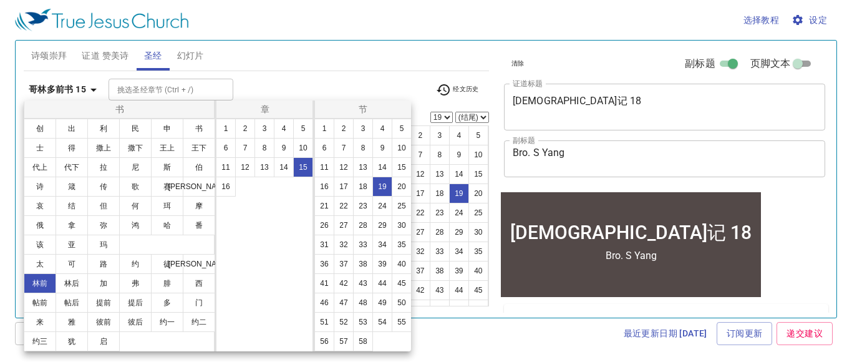
click at [307, 59] on div at bounding box center [426, 181] width 852 height 362
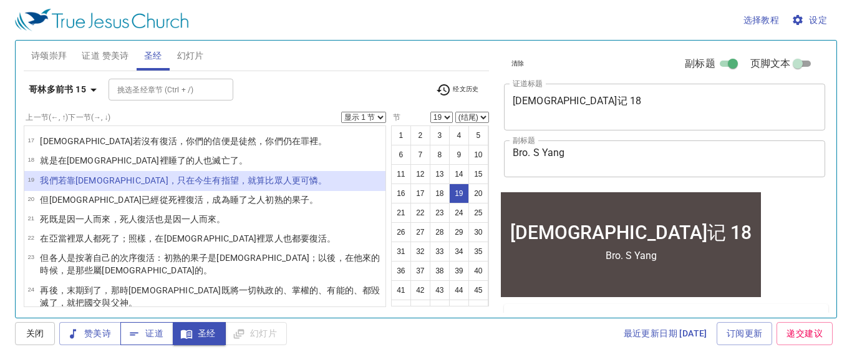
click at [160, 336] on span "证道" at bounding box center [146, 333] width 33 height 16
click at [193, 57] on span "幻灯片" at bounding box center [190, 56] width 27 height 16
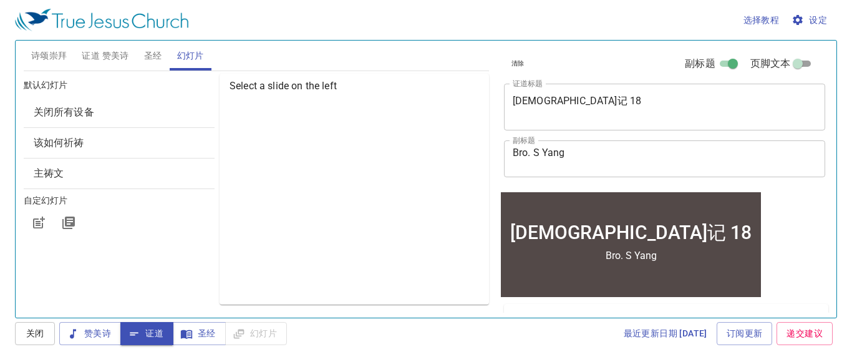
click at [89, 147] on span "该如何祈祷" at bounding box center [119, 142] width 171 height 15
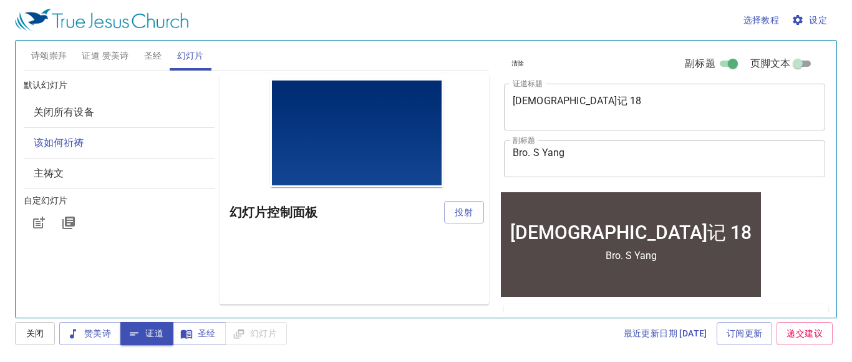
scroll to position [0, 0]
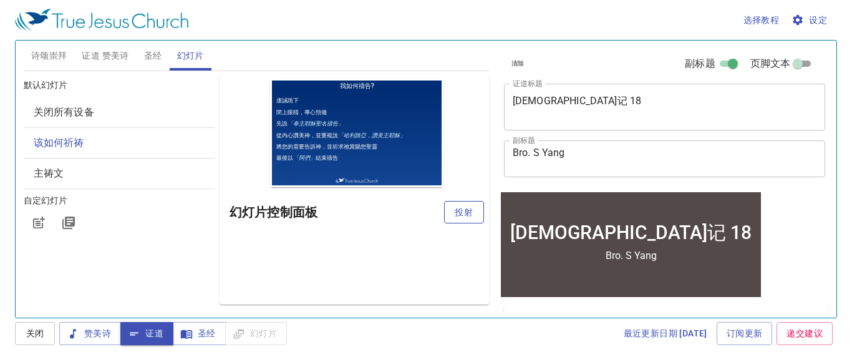
click at [468, 211] on span "投射" at bounding box center [464, 212] width 20 height 16
